Goal: Navigation & Orientation: Find specific page/section

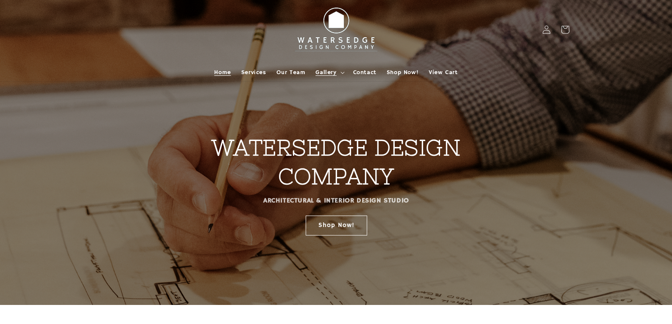
click at [327, 74] on span "Gallery" at bounding box center [326, 73] width 21 height 8
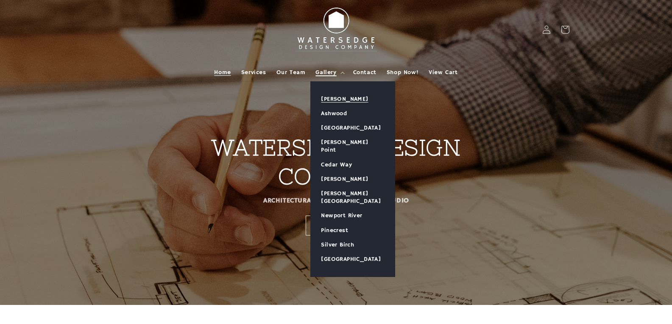
click at [327, 96] on link "[PERSON_NAME]" at bounding box center [353, 99] width 84 height 14
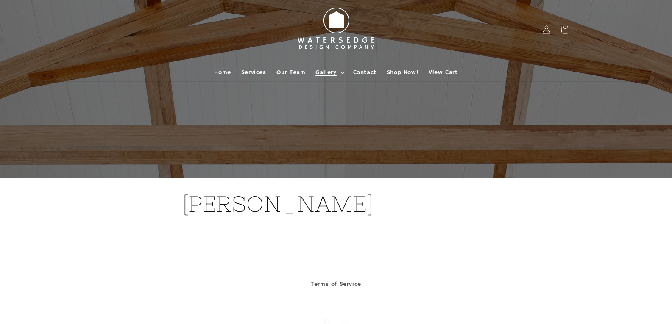
click at [334, 73] on span "Gallery" at bounding box center [326, 73] width 21 height 8
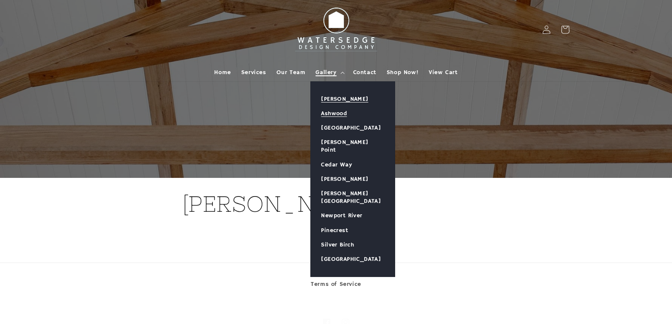
click at [336, 114] on link "Ashwood" at bounding box center [353, 113] width 84 height 14
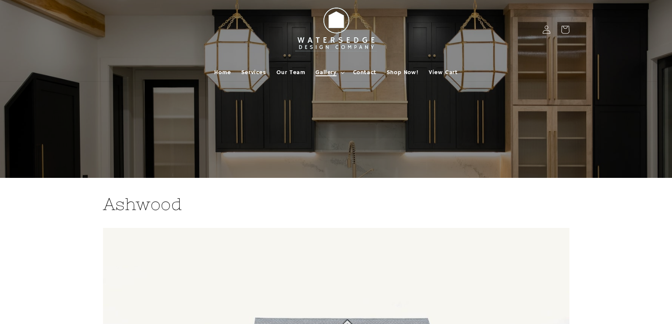
click at [330, 70] on span "Gallery" at bounding box center [326, 73] width 21 height 8
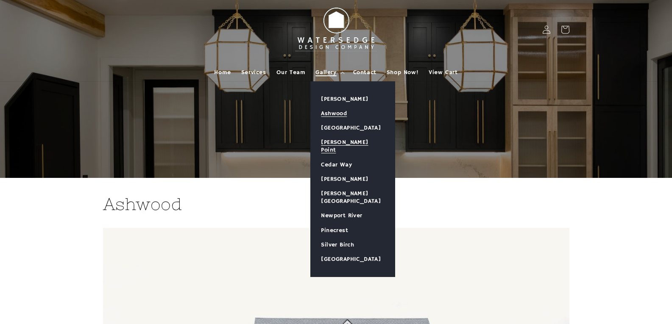
click at [340, 141] on link "[PERSON_NAME] Point" at bounding box center [353, 146] width 84 height 22
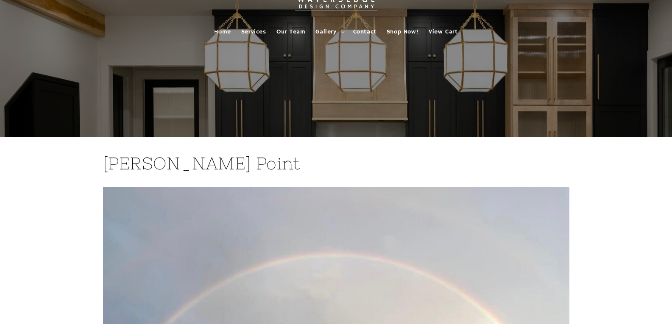
scroll to position [35, 0]
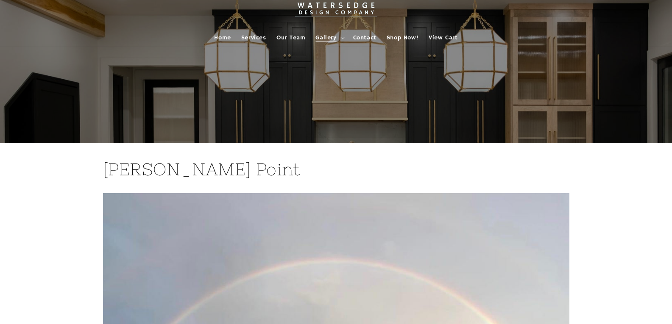
click at [336, 38] on span "Gallery" at bounding box center [326, 38] width 21 height 8
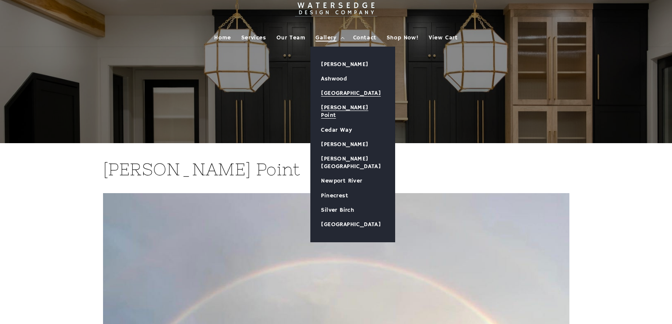
click at [342, 92] on link "[GEOGRAPHIC_DATA]" at bounding box center [353, 93] width 84 height 14
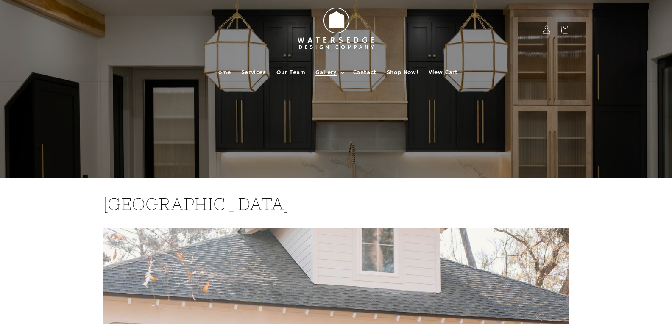
click at [333, 71] on span "Gallery" at bounding box center [326, 73] width 21 height 8
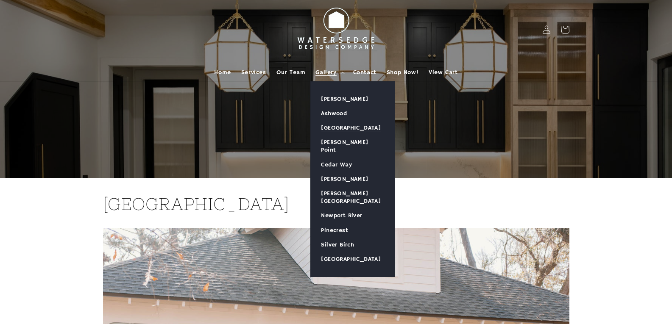
click at [346, 159] on link "Cedar Way" at bounding box center [353, 165] width 84 height 14
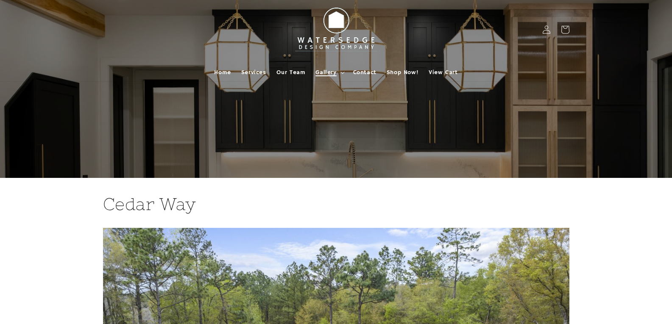
click at [330, 73] on span "Gallery" at bounding box center [326, 73] width 21 height 8
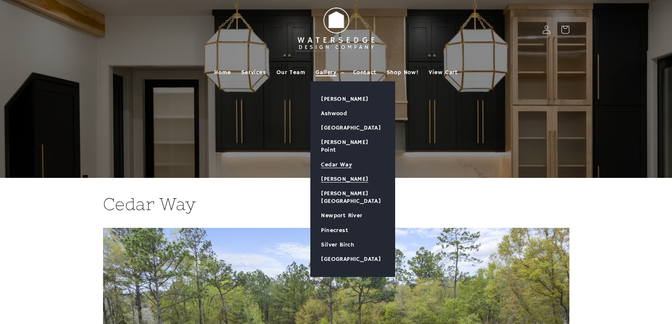
click at [336, 172] on link "[PERSON_NAME]" at bounding box center [353, 179] width 84 height 14
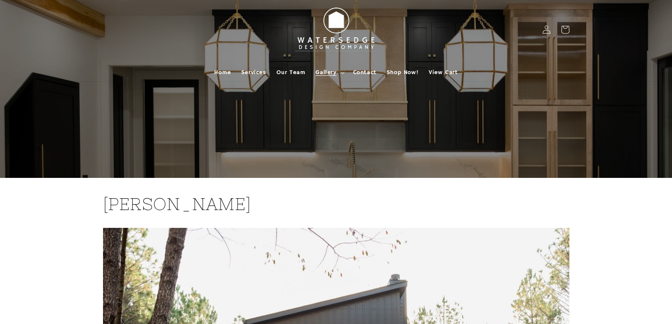
click at [336, 167] on div at bounding box center [336, 89] width 509 height 178
click at [336, 74] on span "Gallery" at bounding box center [326, 73] width 21 height 8
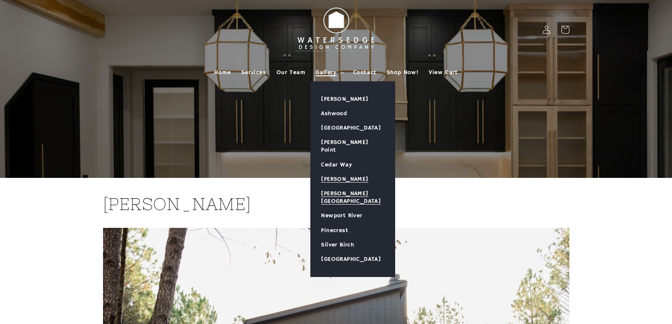
click at [329, 189] on link "[PERSON_NAME][GEOGRAPHIC_DATA]" at bounding box center [353, 198] width 84 height 22
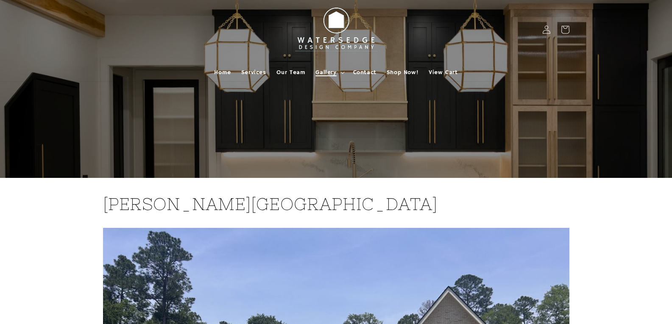
click at [331, 69] on span "Gallery" at bounding box center [326, 73] width 21 height 8
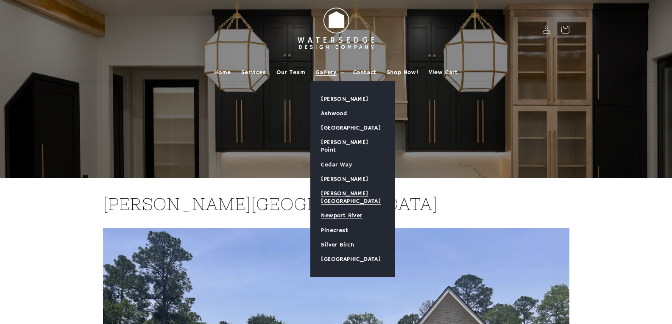
click at [336, 209] on link "Newport River" at bounding box center [353, 216] width 84 height 14
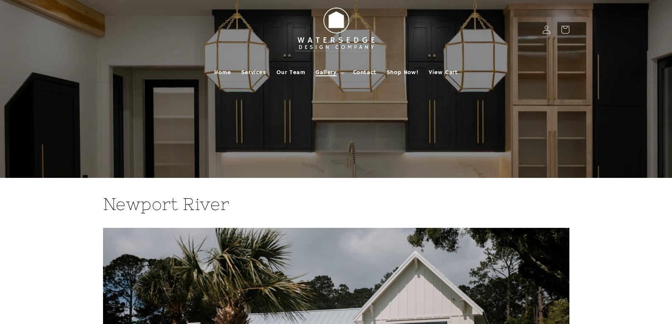
click at [330, 74] on span "Gallery" at bounding box center [326, 73] width 21 height 8
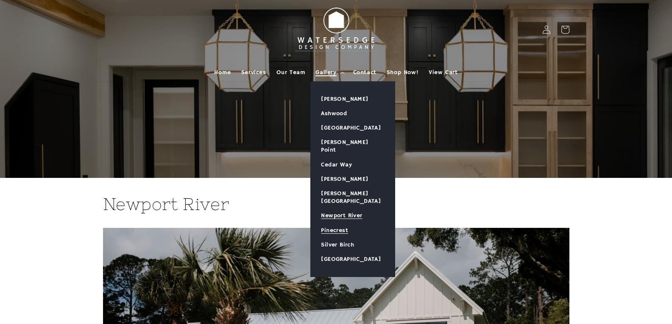
click at [324, 223] on link "Pinecrest" at bounding box center [353, 230] width 84 height 14
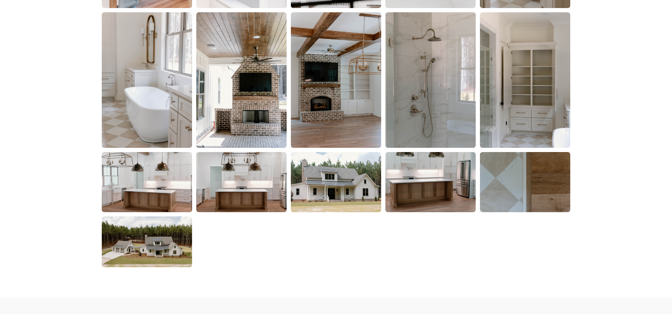
scroll to position [1405, 0]
click at [179, 252] on img at bounding box center [147, 243] width 92 height 52
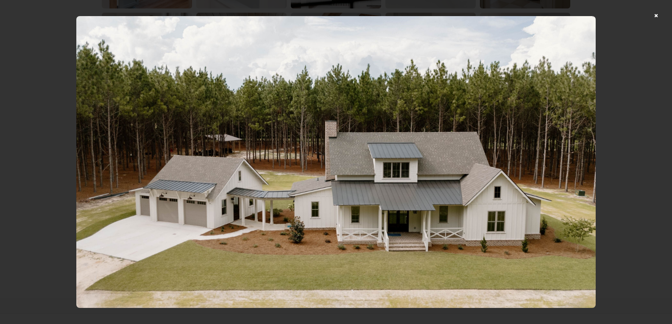
click at [662, 17] on div at bounding box center [336, 162] width 672 height 324
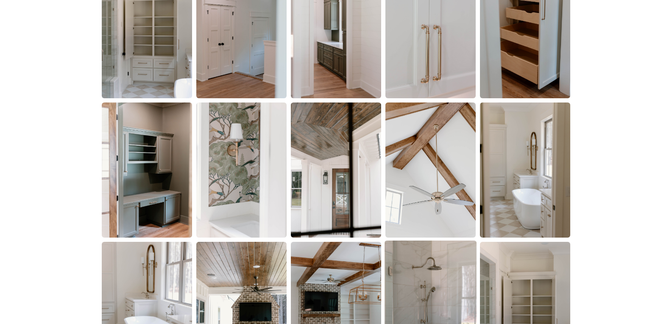
scroll to position [1012, 0]
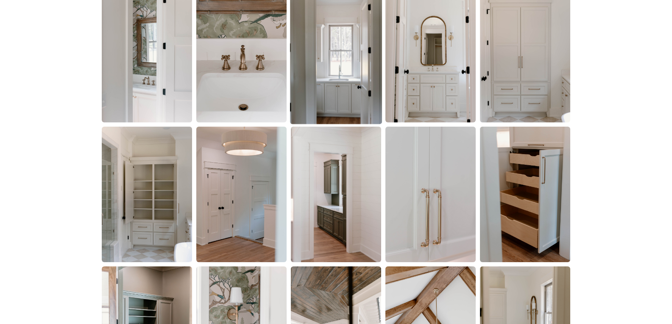
click at [358, 80] on img at bounding box center [336, 55] width 92 height 138
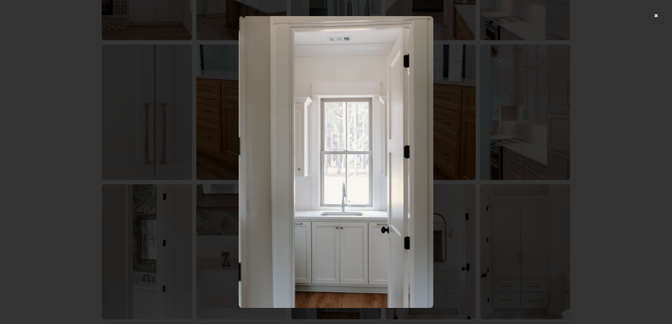
scroll to position [808, 0]
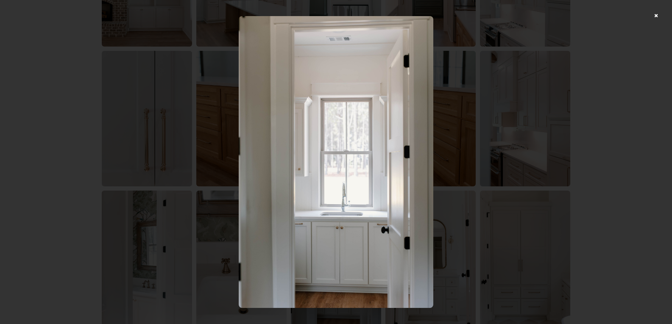
click at [521, 110] on div at bounding box center [336, 162] width 672 height 324
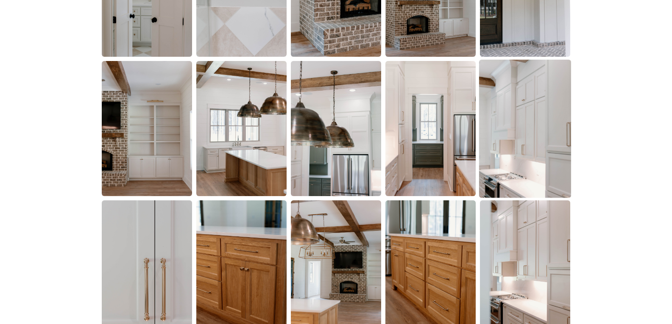
scroll to position [659, 0]
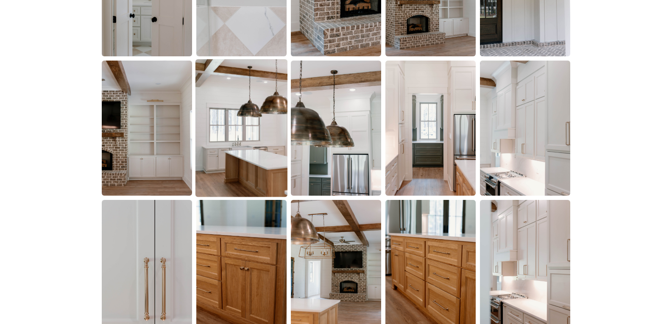
click at [268, 81] on img at bounding box center [242, 128] width 92 height 138
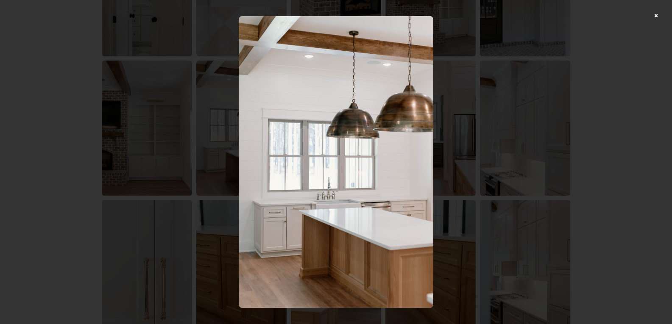
click at [80, 132] on div at bounding box center [336, 162] width 672 height 324
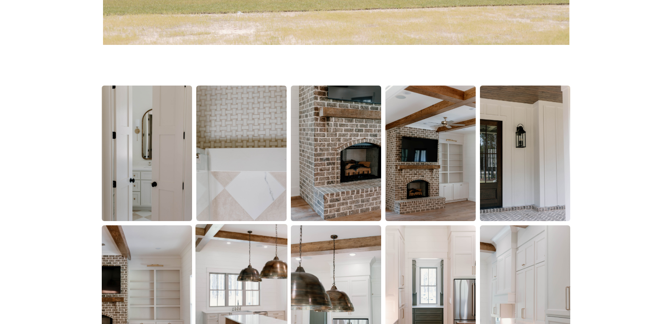
scroll to position [617, 0]
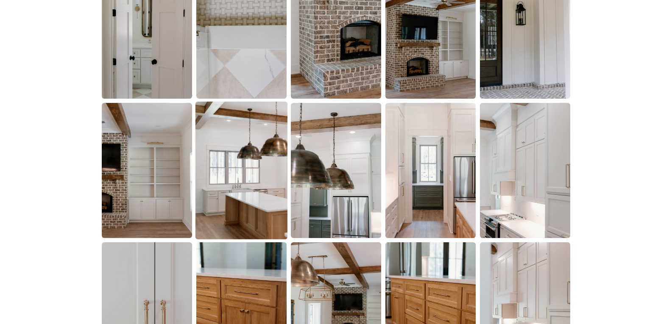
click at [274, 188] on img at bounding box center [242, 170] width 92 height 138
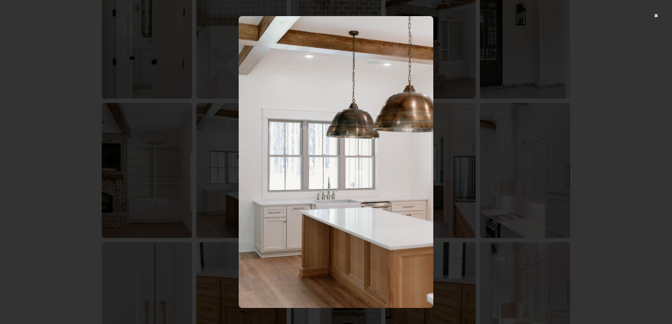
click at [618, 159] on div at bounding box center [336, 162] width 672 height 324
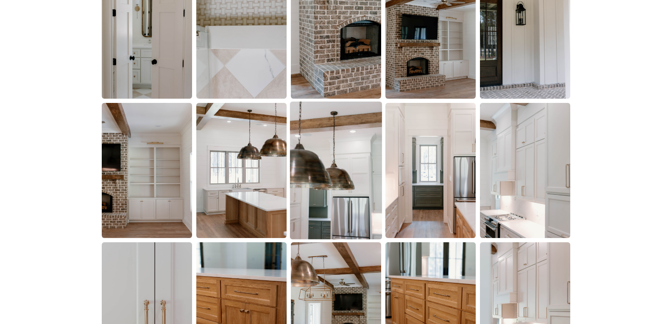
click at [354, 190] on img at bounding box center [336, 170] width 92 height 138
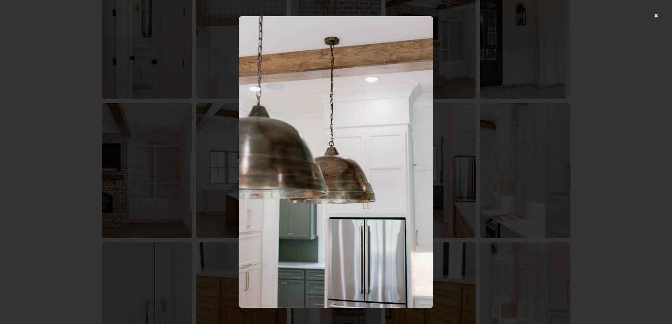
click at [494, 216] on div at bounding box center [336, 162] width 672 height 324
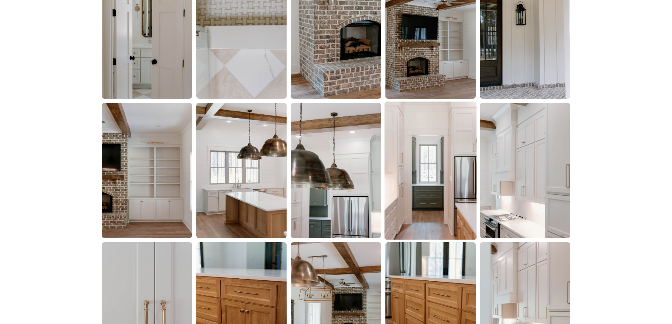
click at [417, 201] on img at bounding box center [431, 170] width 92 height 138
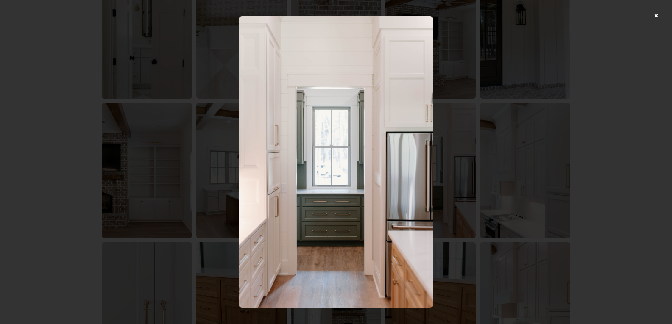
click at [633, 170] on div at bounding box center [336, 162] width 672 height 324
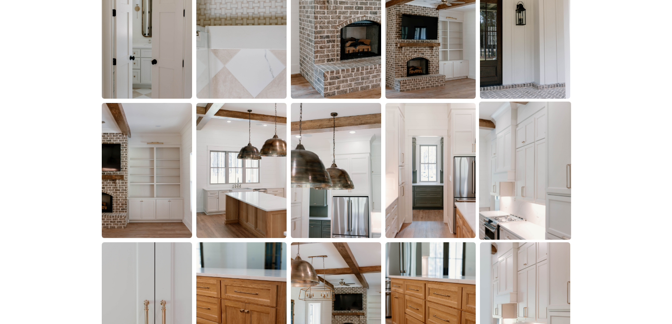
click at [522, 197] on img at bounding box center [525, 170] width 92 height 138
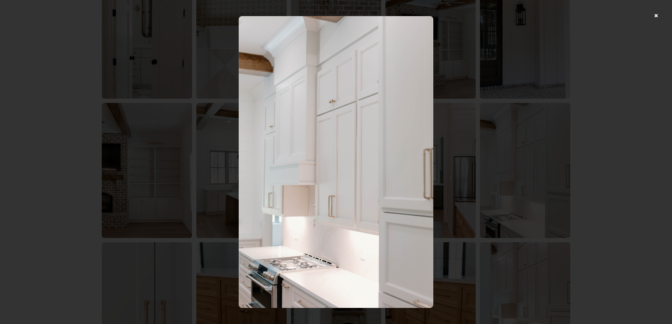
click at [611, 180] on div at bounding box center [336, 162] width 672 height 324
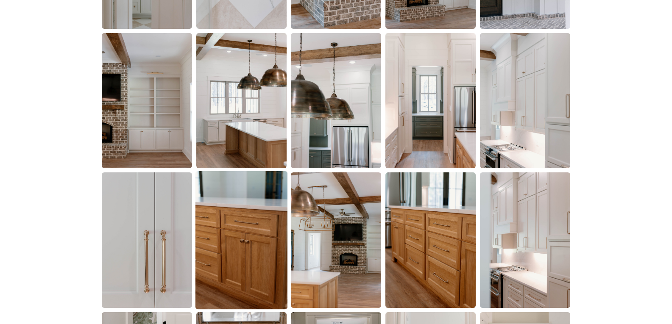
scroll to position [701, 0]
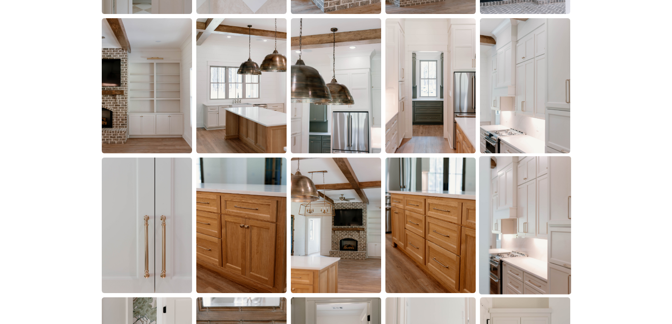
click at [539, 228] on img at bounding box center [525, 225] width 92 height 138
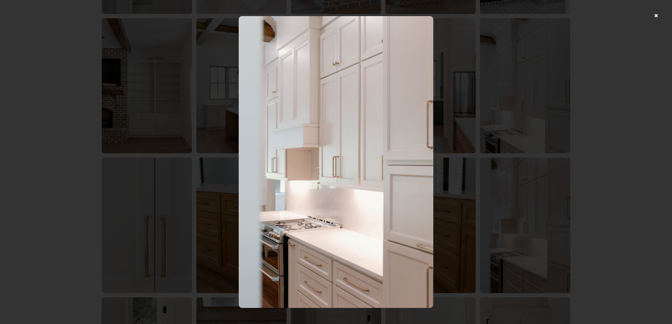
click at [604, 157] on div at bounding box center [336, 162] width 672 height 324
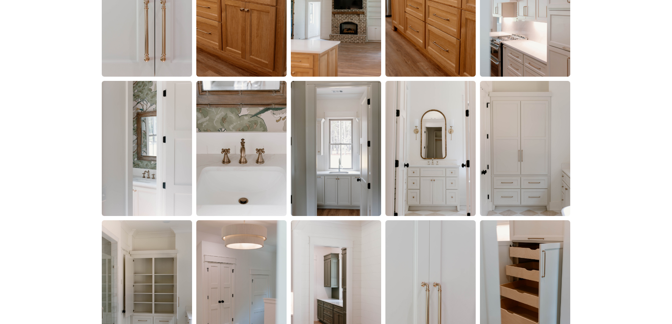
scroll to position [956, 0]
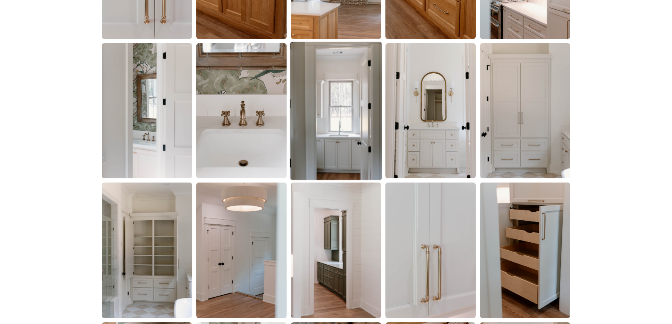
click at [321, 134] on img at bounding box center [336, 111] width 92 height 138
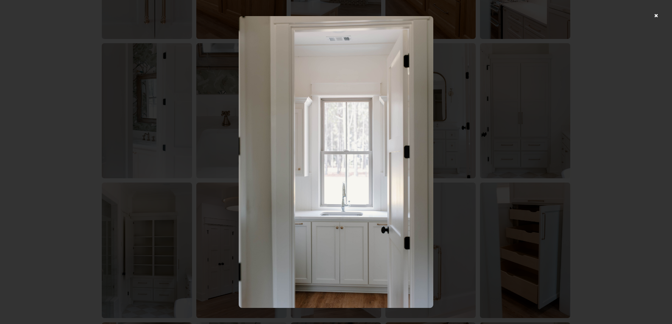
click at [637, 190] on div at bounding box center [336, 162] width 672 height 324
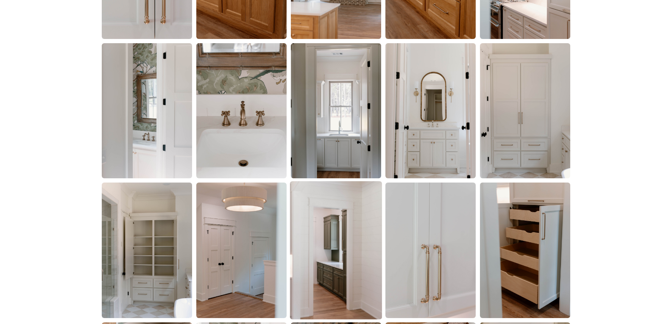
click at [318, 237] on img at bounding box center [336, 251] width 92 height 138
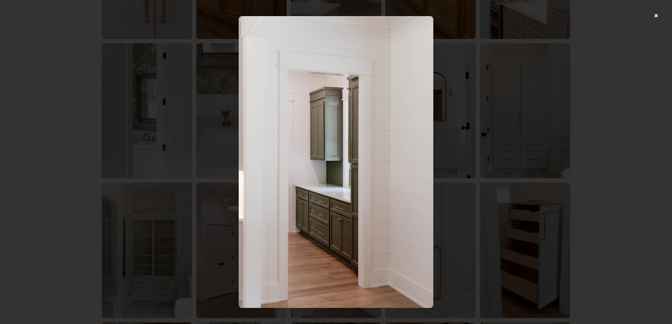
click at [633, 157] on div at bounding box center [336, 162] width 672 height 324
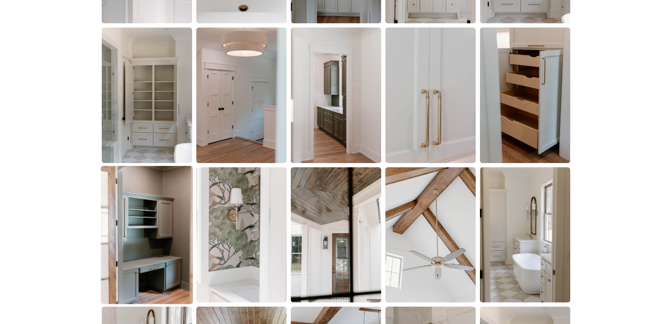
scroll to position [1126, 0]
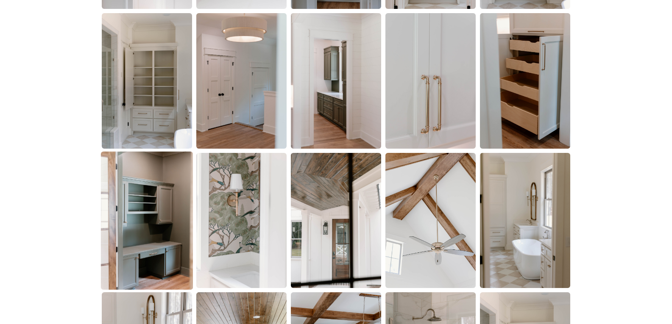
click at [137, 235] on img at bounding box center [147, 221] width 92 height 138
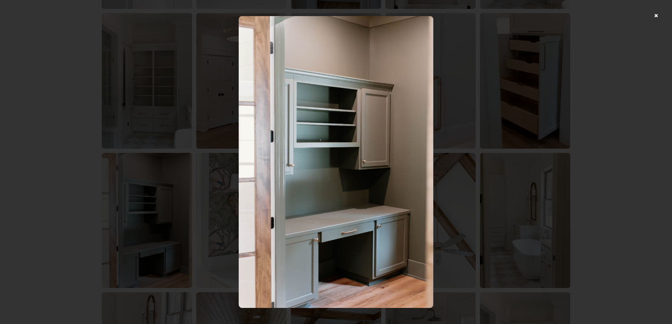
click at [123, 157] on div at bounding box center [336, 162] width 672 height 324
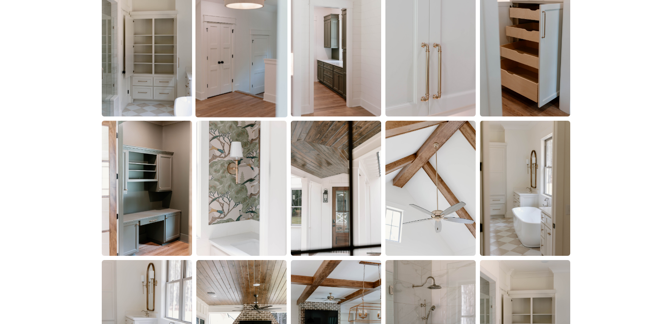
scroll to position [1168, 0]
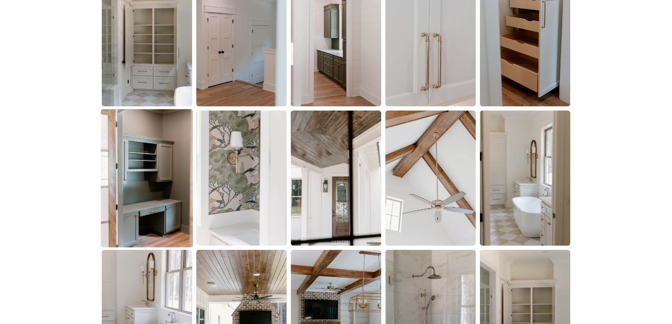
click at [138, 181] on img at bounding box center [147, 178] width 92 height 138
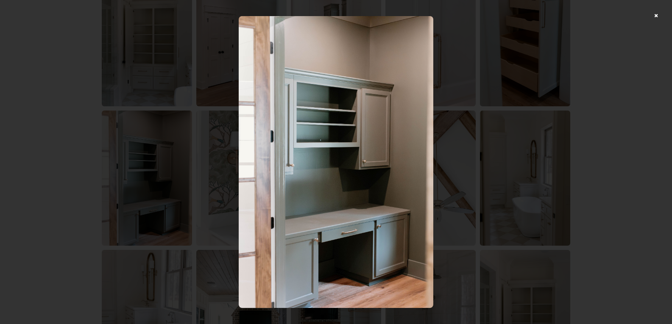
click at [90, 68] on div at bounding box center [336, 162] width 672 height 324
